Goal: Information Seeking & Learning: Find specific fact

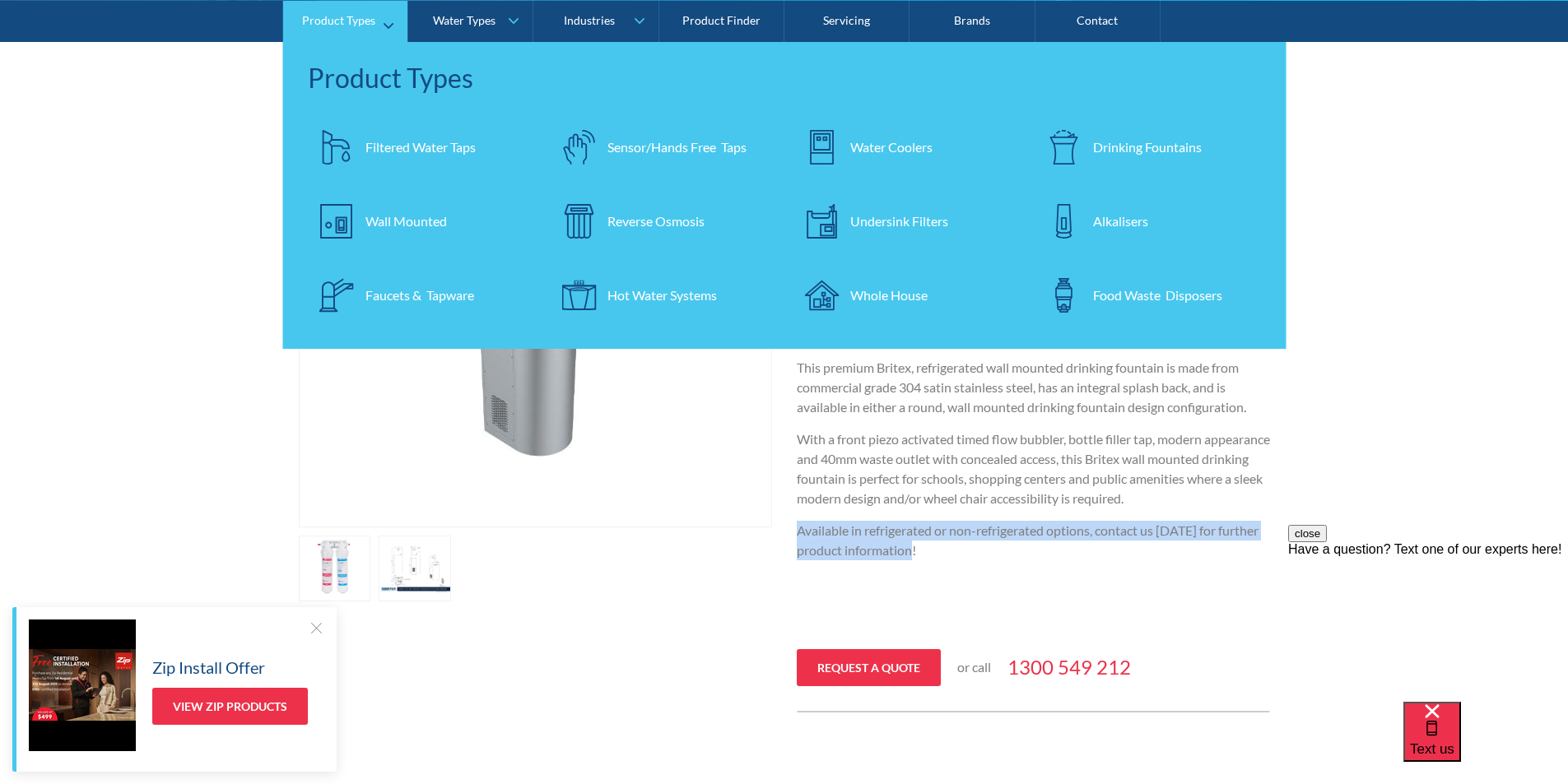
click at [394, 145] on div "Filtered Water Taps" at bounding box center [420, 146] width 110 height 20
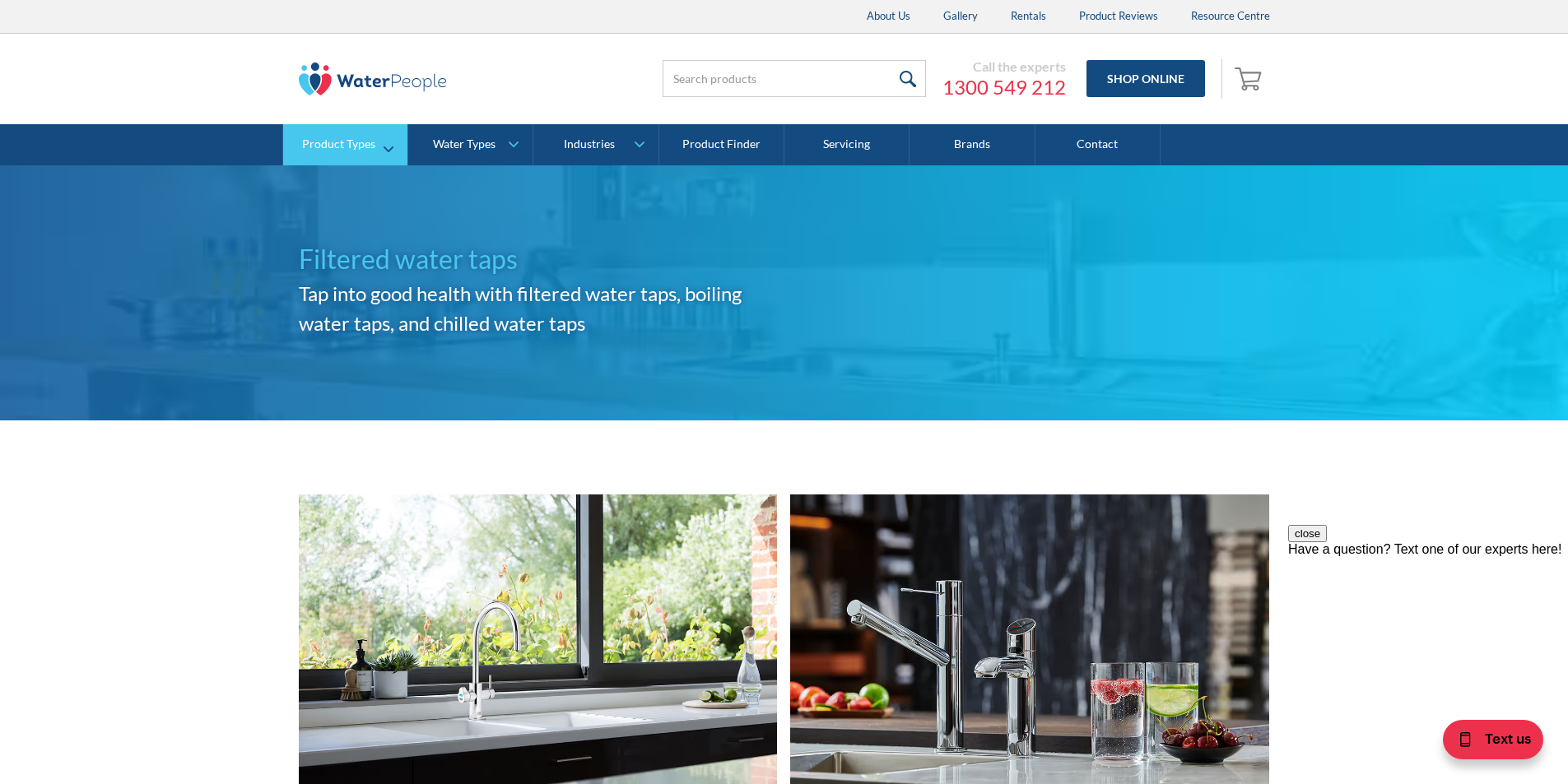
click at [386, 149] on link "Product Types" at bounding box center [345, 144] width 124 height 41
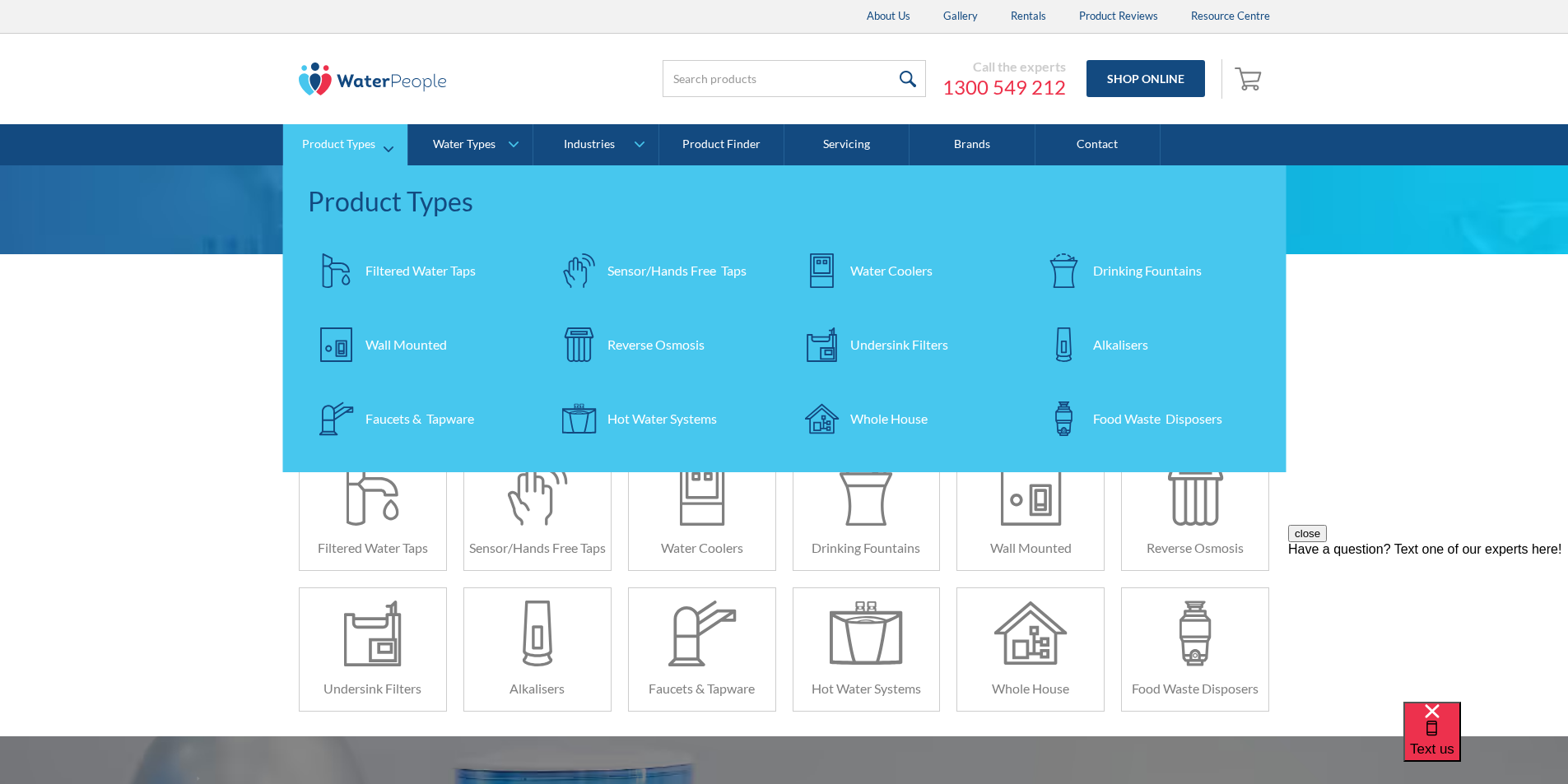
click at [409, 262] on div "Filtered Water Taps" at bounding box center [420, 270] width 110 height 20
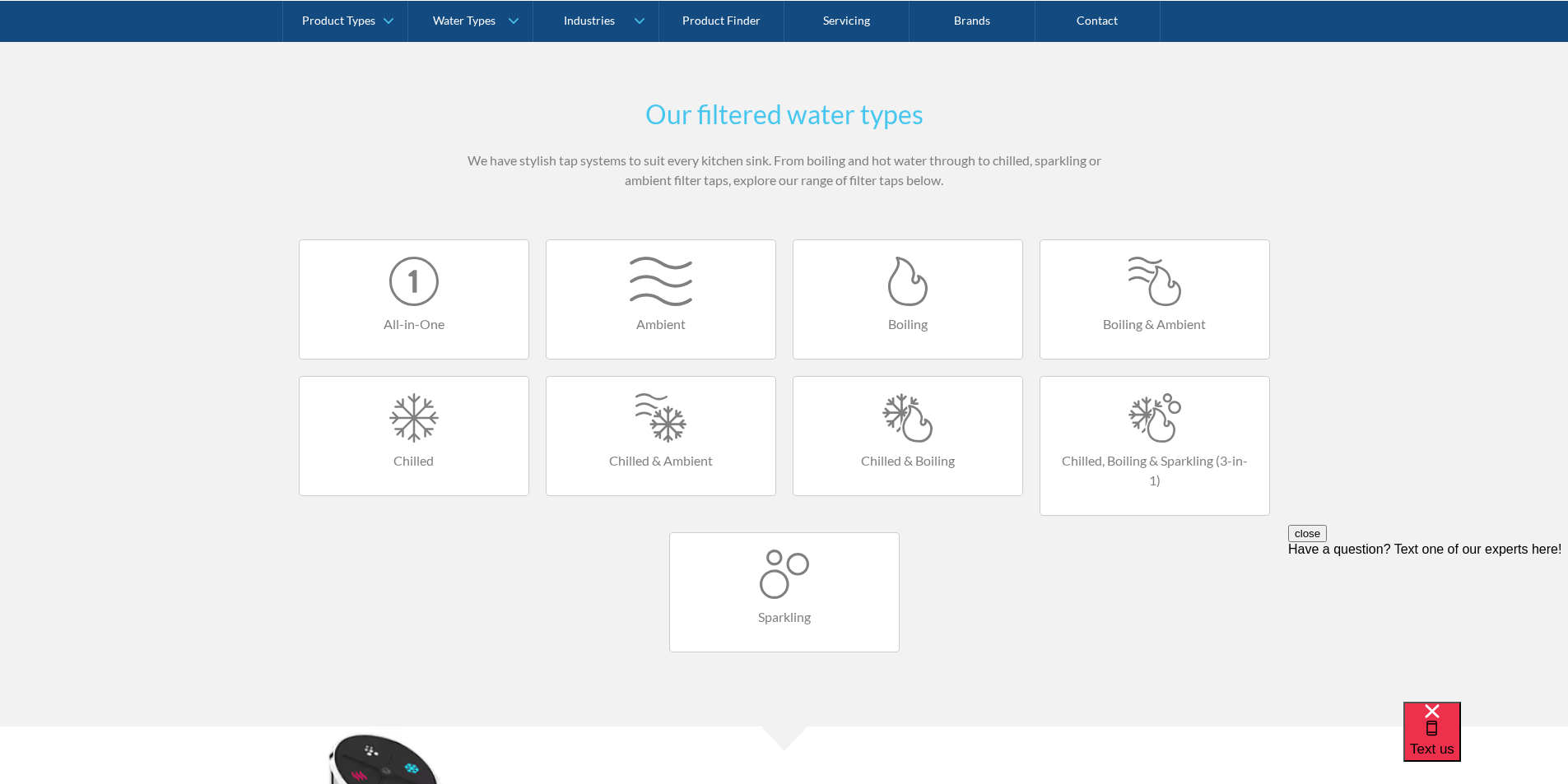
click at [1149, 286] on div at bounding box center [1154, 281] width 196 height 50
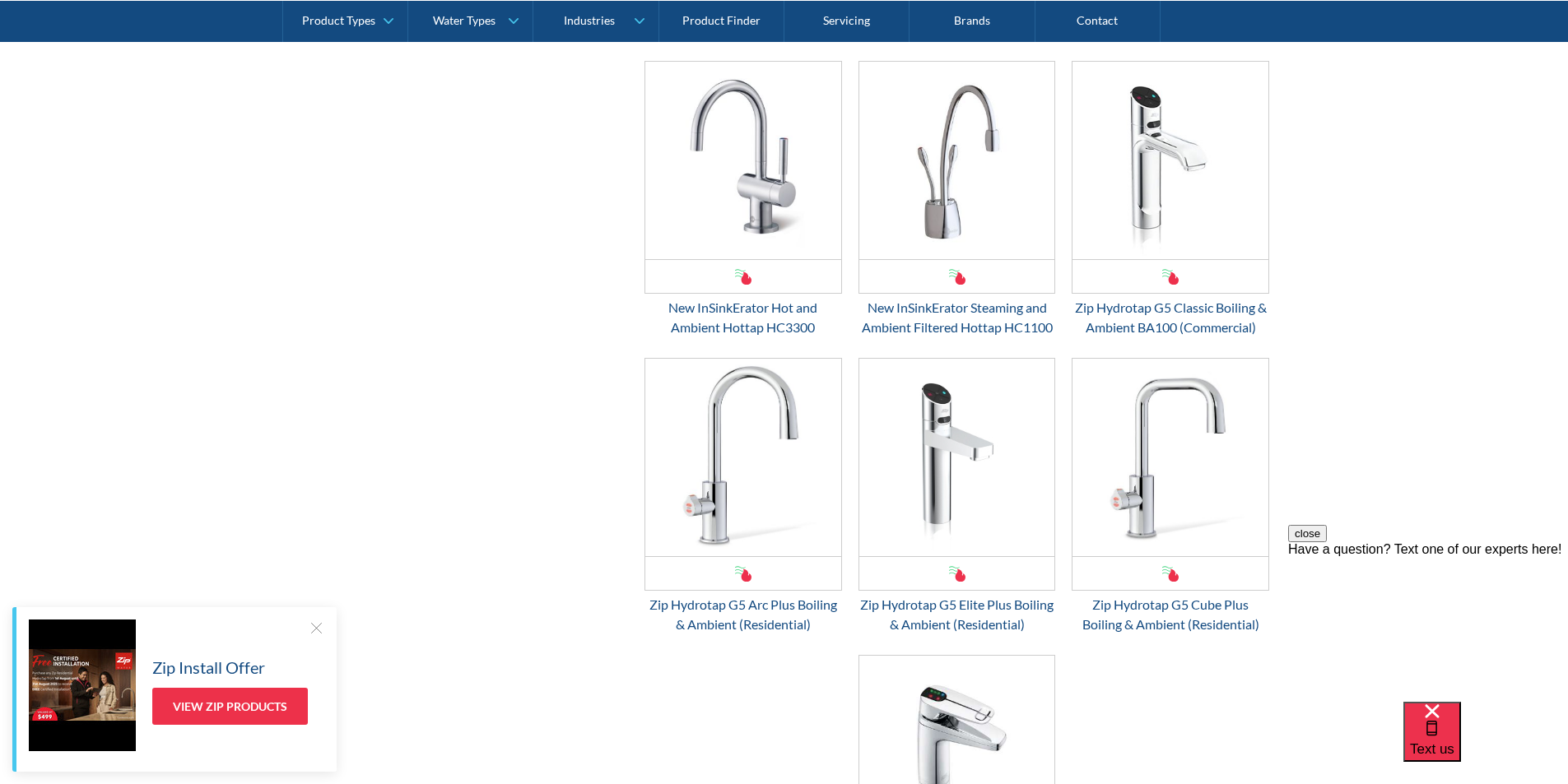
scroll to position [1399, 0]
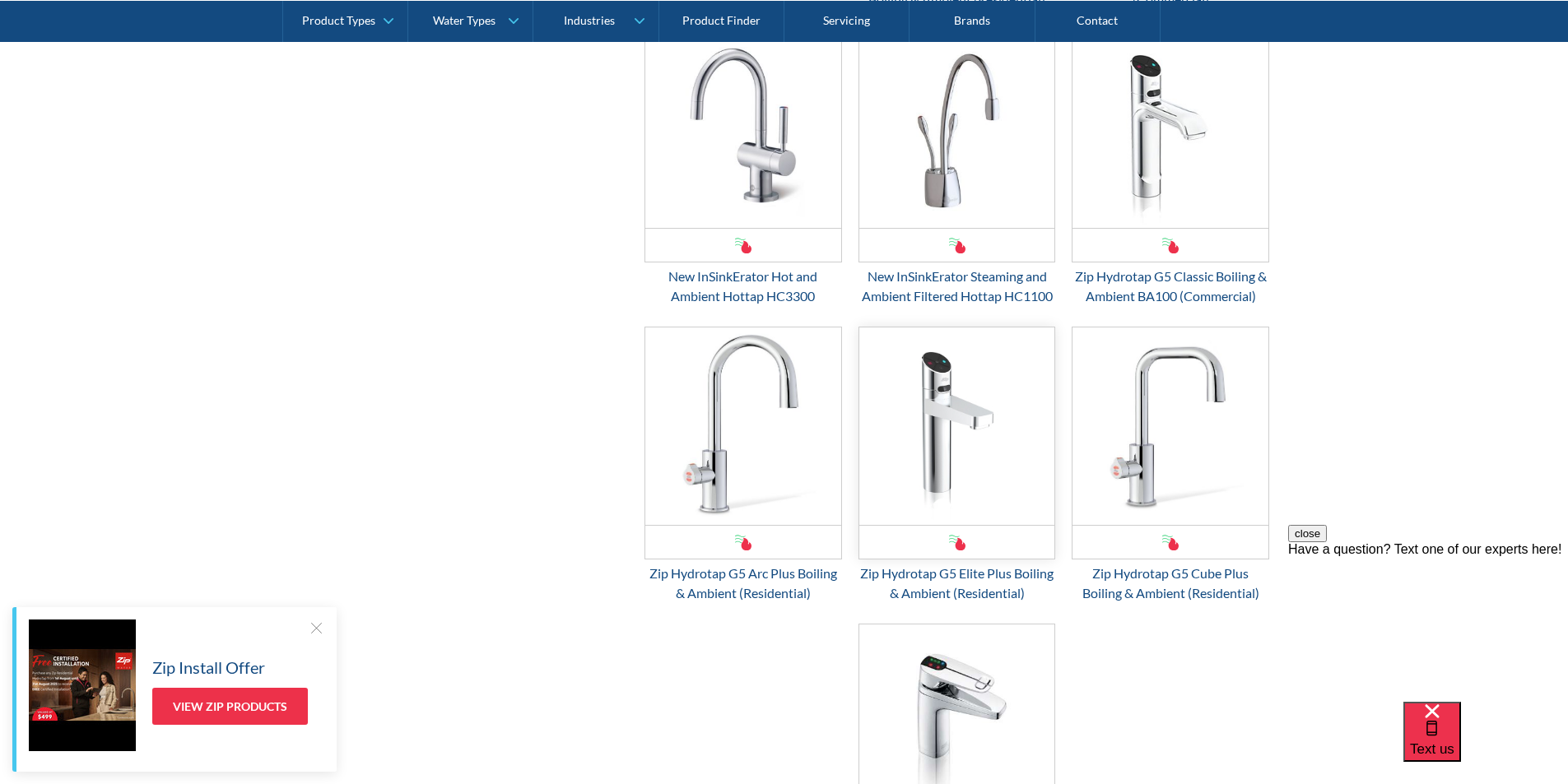
click at [947, 409] on img "Email Form 3" at bounding box center [957, 426] width 196 height 197
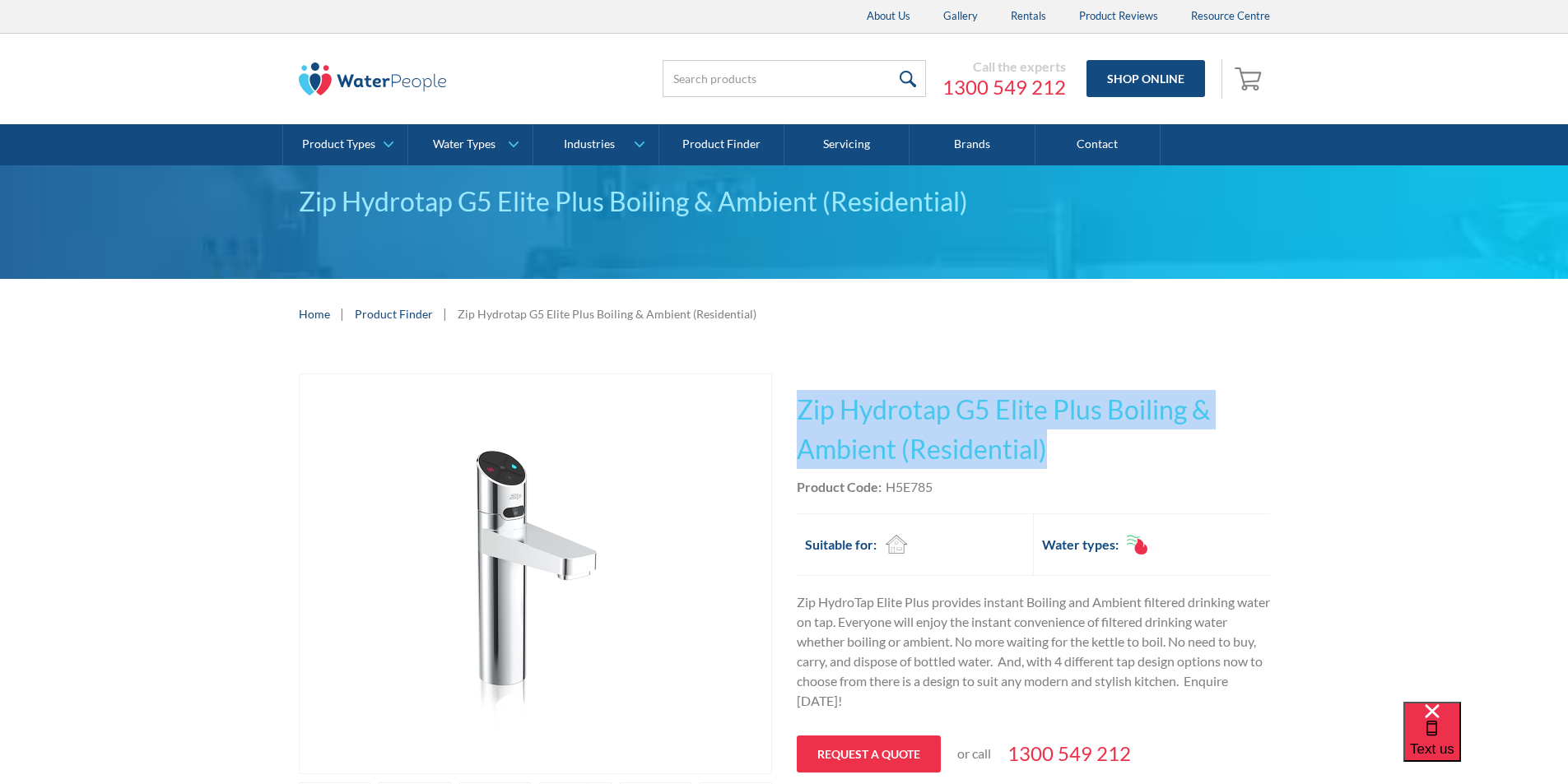
drag, startPoint x: 1058, startPoint y: 448, endPoint x: 837, endPoint y: 405, distance: 225.1
click at [801, 401] on h1 "Zip Hydrotap G5 Elite Plus Boiling & Ambient (Residential)" at bounding box center [1033, 429] width 473 height 79
copy h1 "Zip Hydrotap G5 Elite Plus Boiling & Ambient (Residential)"
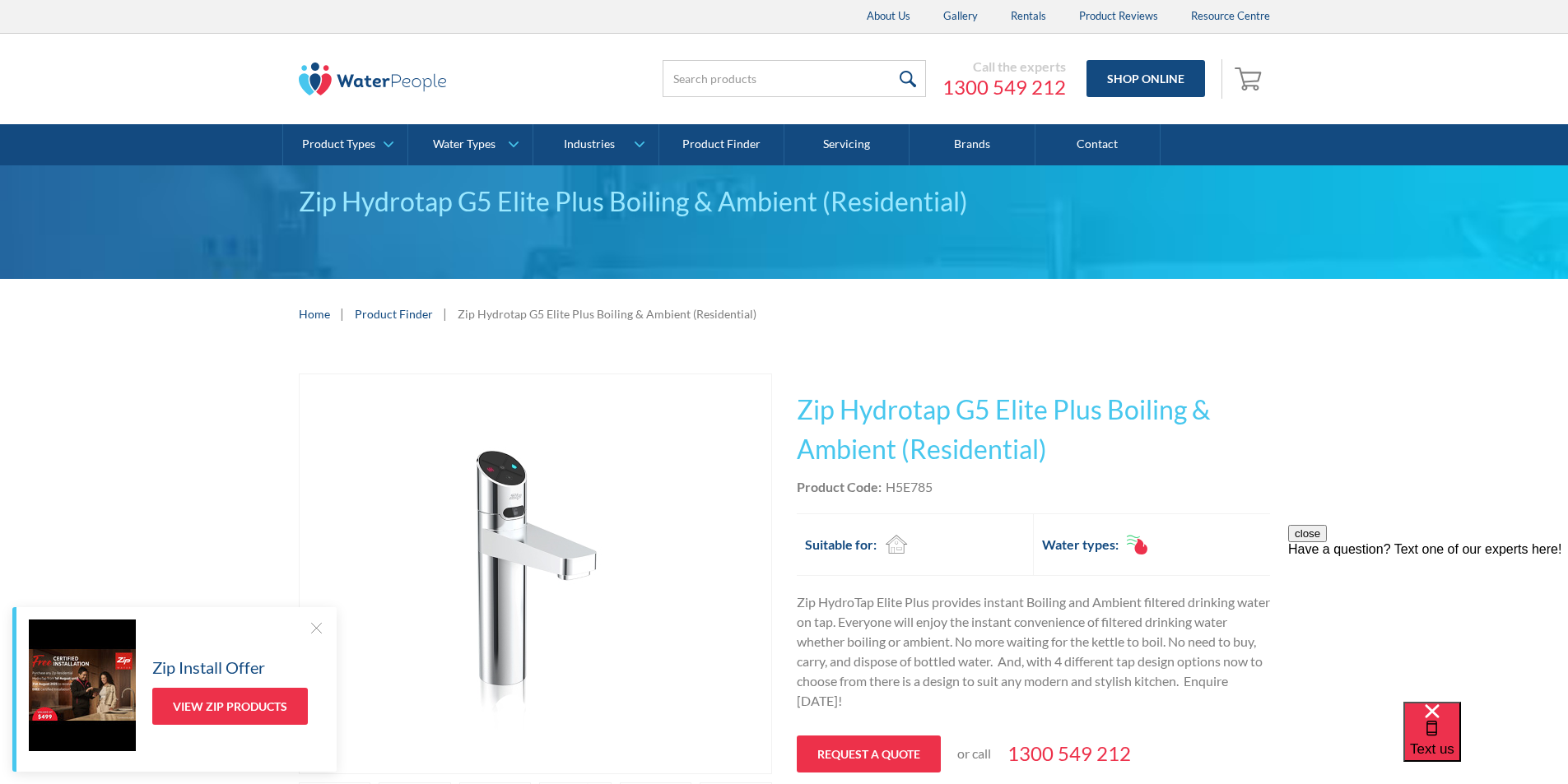
click at [942, 488] on div "Product Code: H5E785" at bounding box center [1033, 487] width 473 height 20
drag, startPoint x: 940, startPoint y: 486, endPoint x: 903, endPoint y: 484, distance: 37.1
click at [903, 484] on div "Product Code: H5E785" at bounding box center [1033, 487] width 473 height 20
copy div "H5E785"
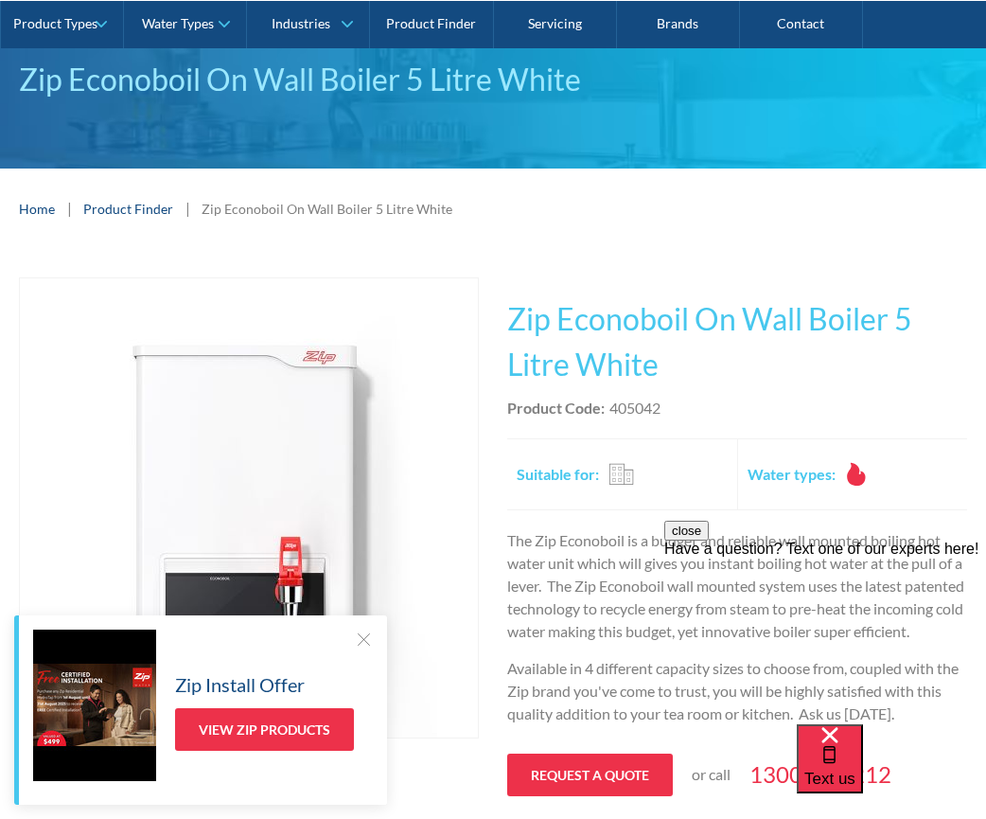
scroll to position [379, 0]
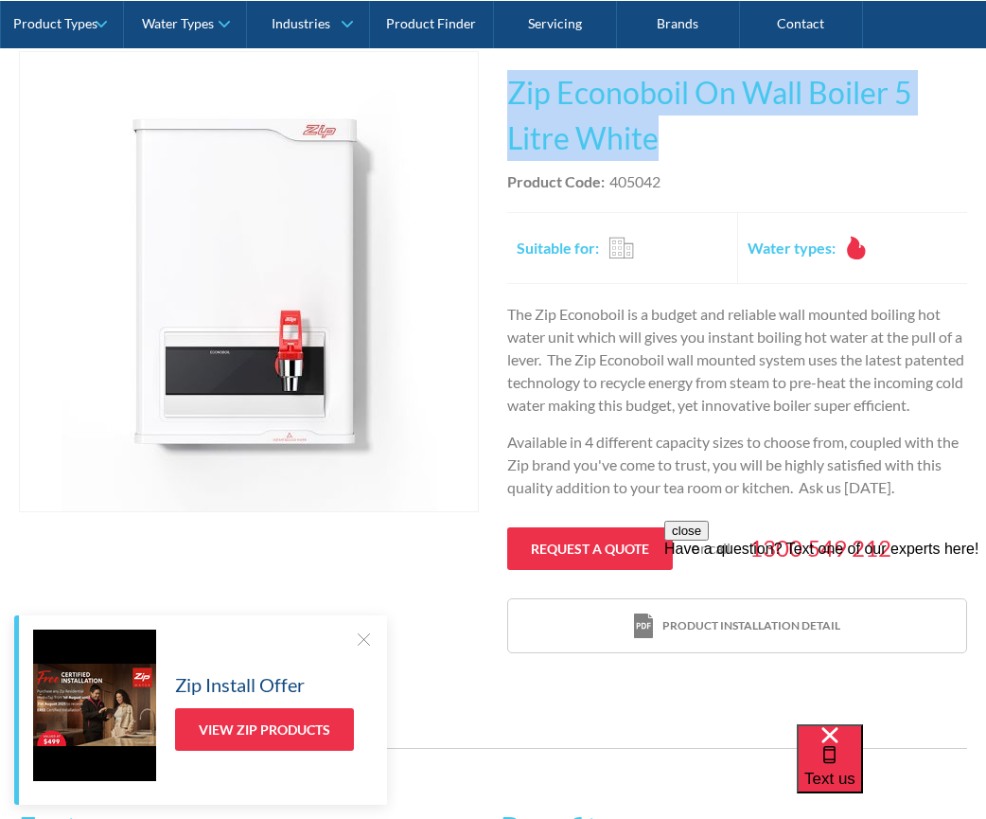
drag, startPoint x: 654, startPoint y: 137, endPoint x: 512, endPoint y: 91, distance: 149.4
click at [512, 91] on h1 "Zip Econoboil On Wall Boiler 5 Litre White" at bounding box center [737, 115] width 460 height 91
copy h1 "Zip Econoboil On Wall Boiler 5 Litre White"
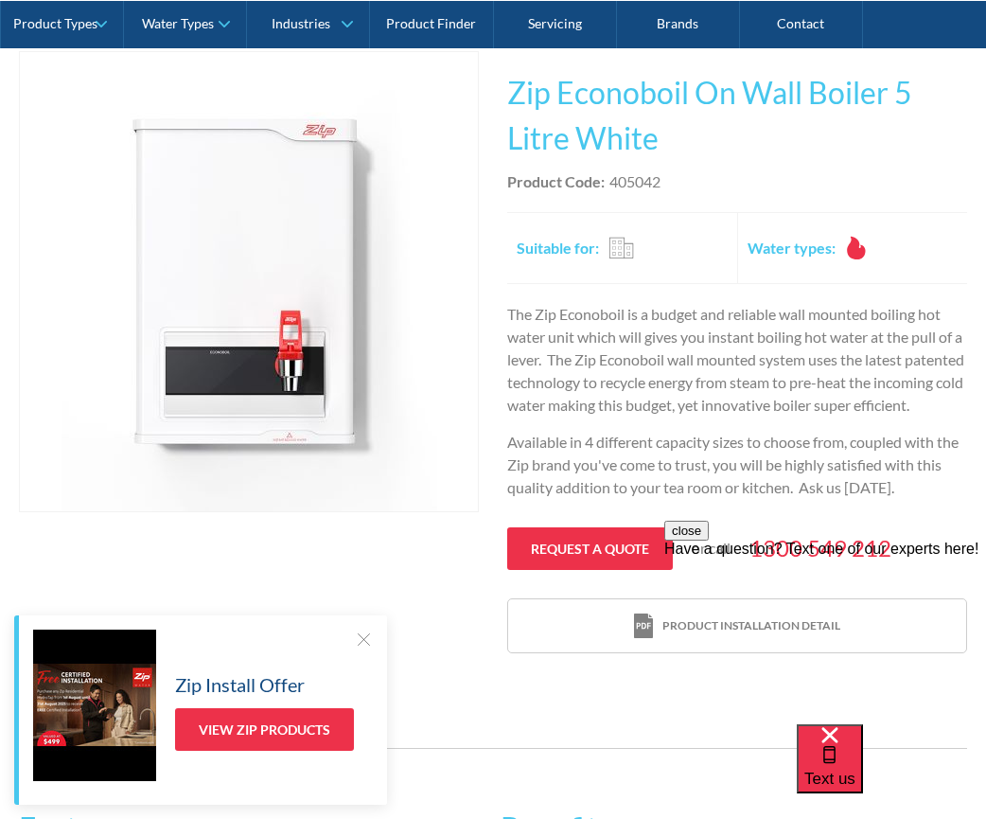
click at [677, 191] on div "Product Code: 405042" at bounding box center [737, 181] width 460 height 23
drag, startPoint x: 669, startPoint y: 181, endPoint x: 613, endPoint y: 184, distance: 55.9
click at [613, 184] on div "Product Code: 405042" at bounding box center [737, 181] width 460 height 23
copy div "405042"
